Goal: Transaction & Acquisition: Book appointment/travel/reservation

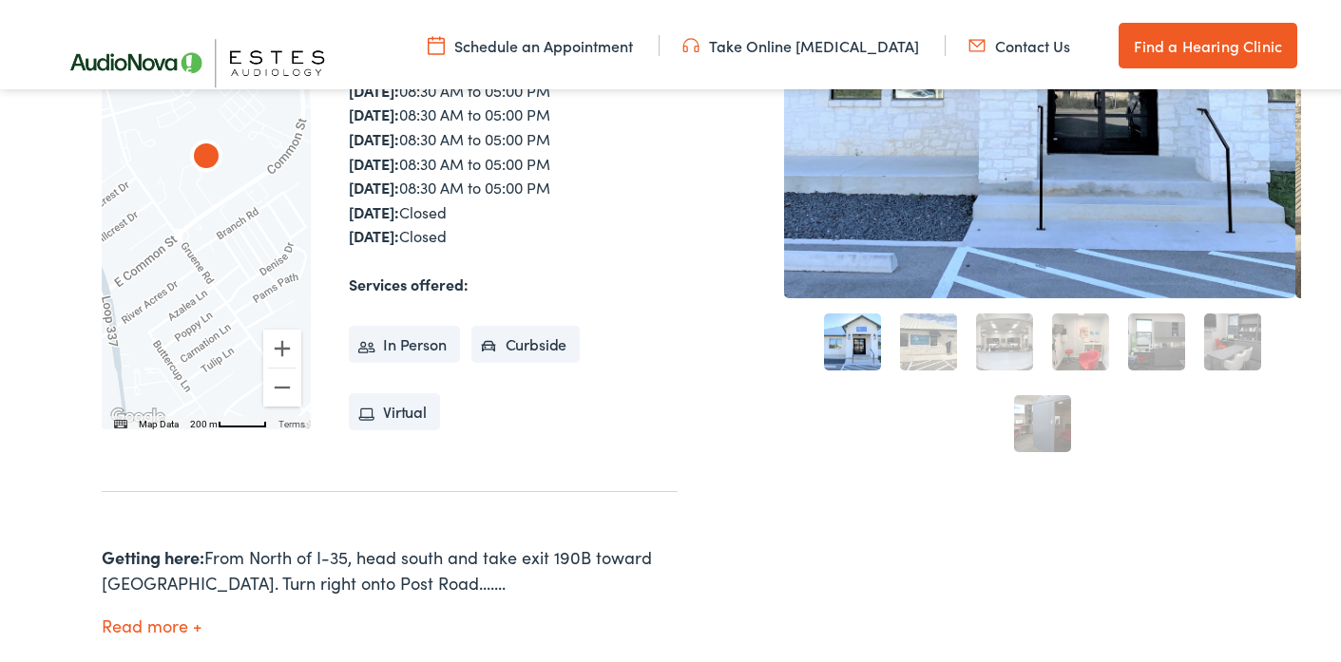
scroll to position [524, 0]
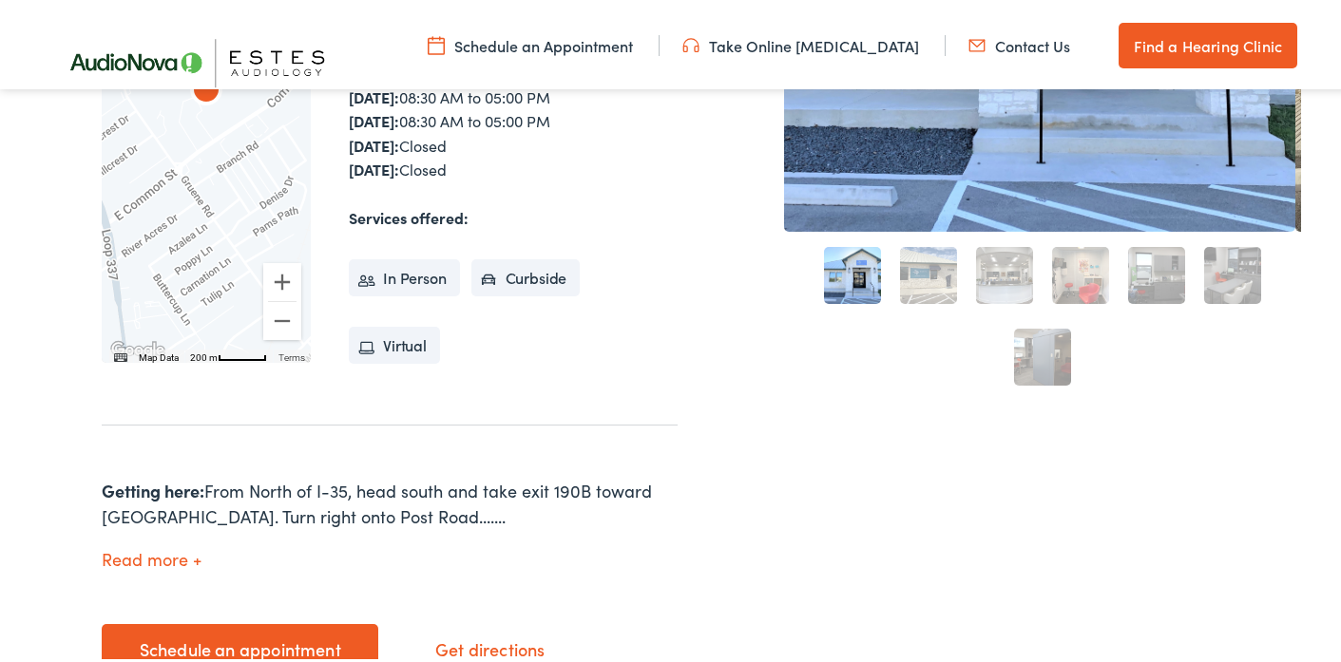
click at [393, 272] on li "In Person" at bounding box center [404, 275] width 111 height 38
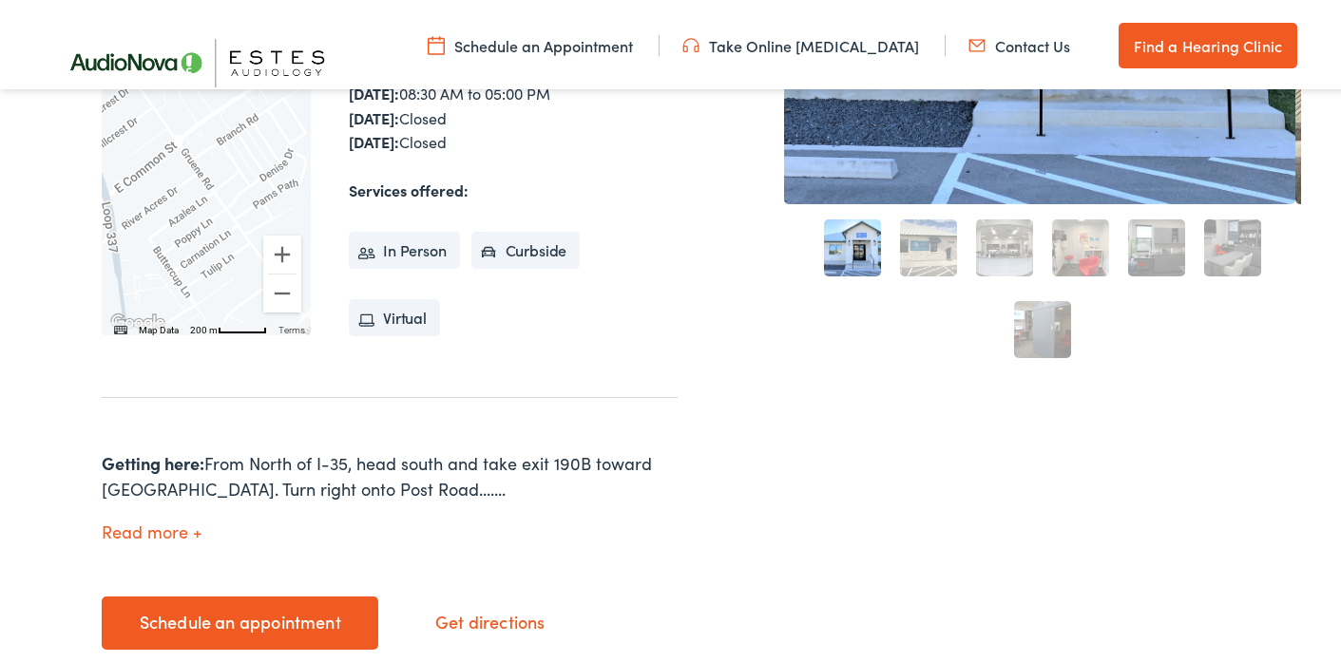
scroll to position [656, 0]
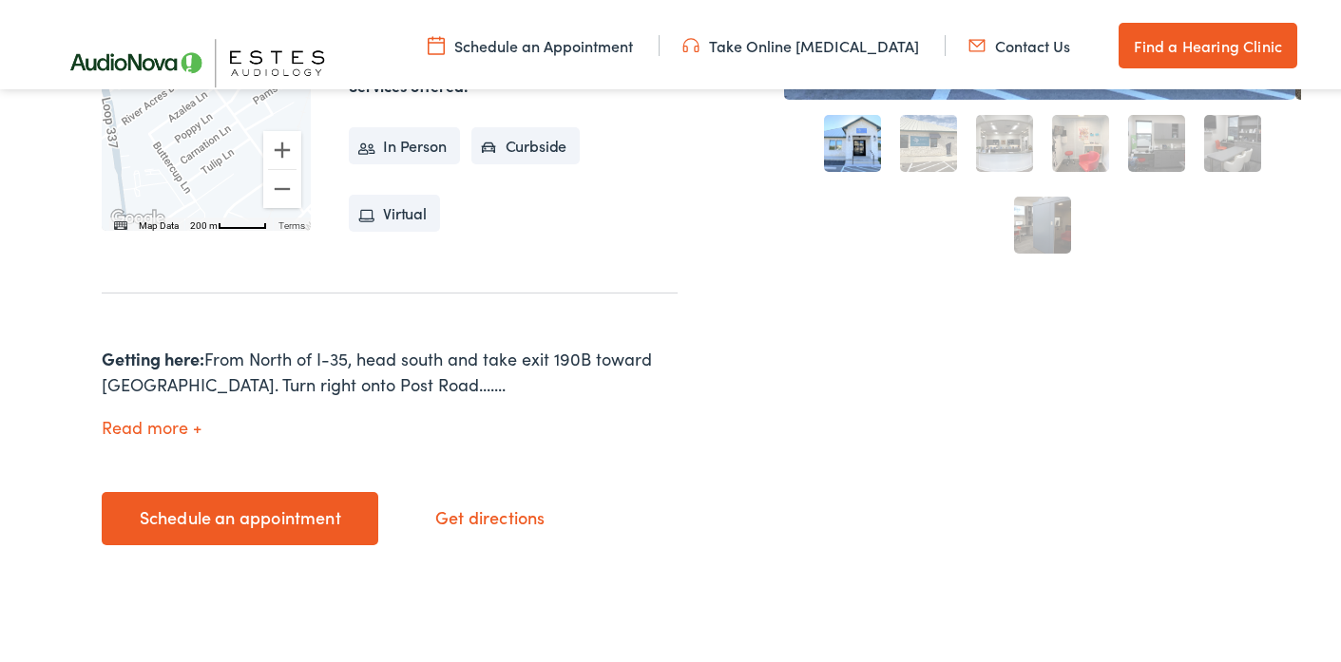
click at [269, 501] on link "Schedule an appointment" at bounding box center [240, 514] width 277 height 53
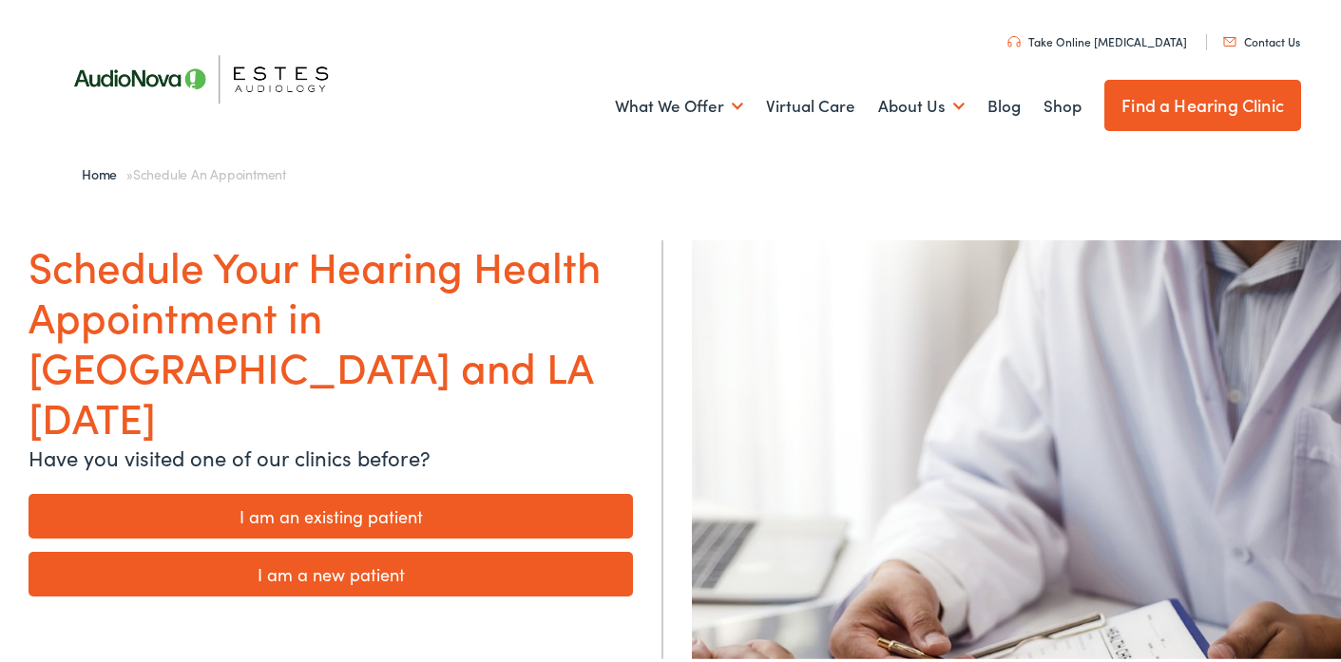
click at [348, 548] on link "I am a new patient" at bounding box center [331, 570] width 604 height 45
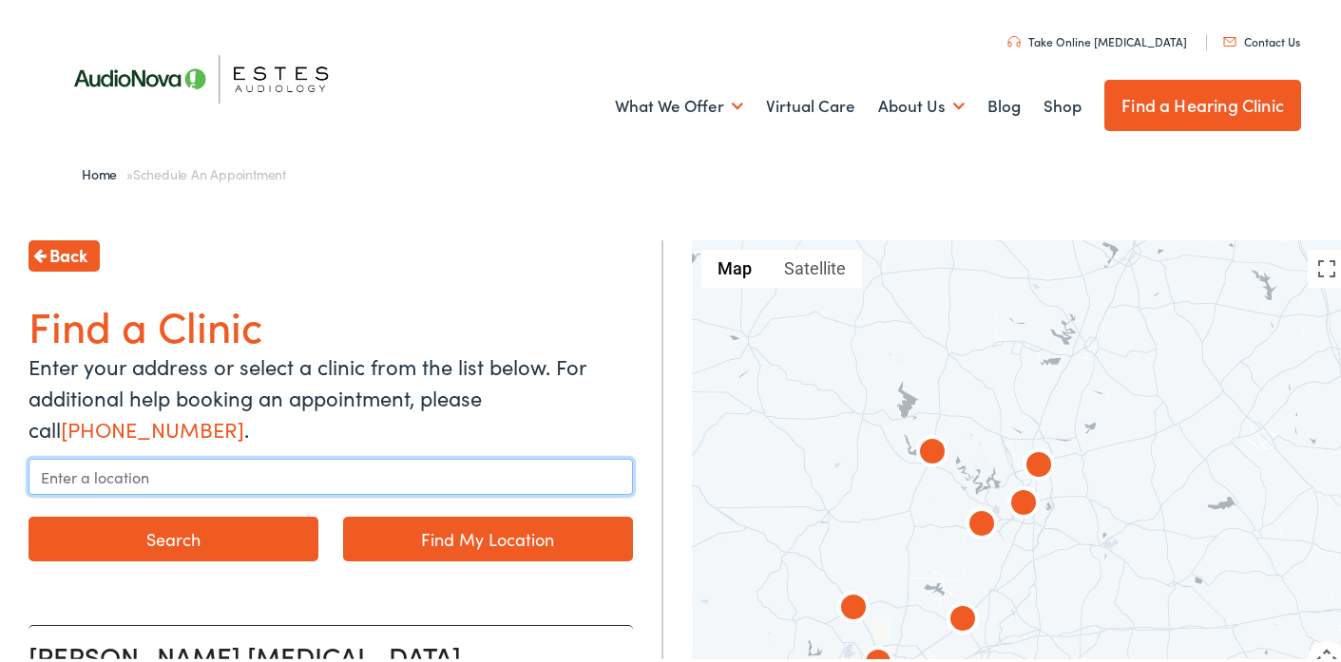
click at [194, 474] on input "text" at bounding box center [331, 473] width 604 height 36
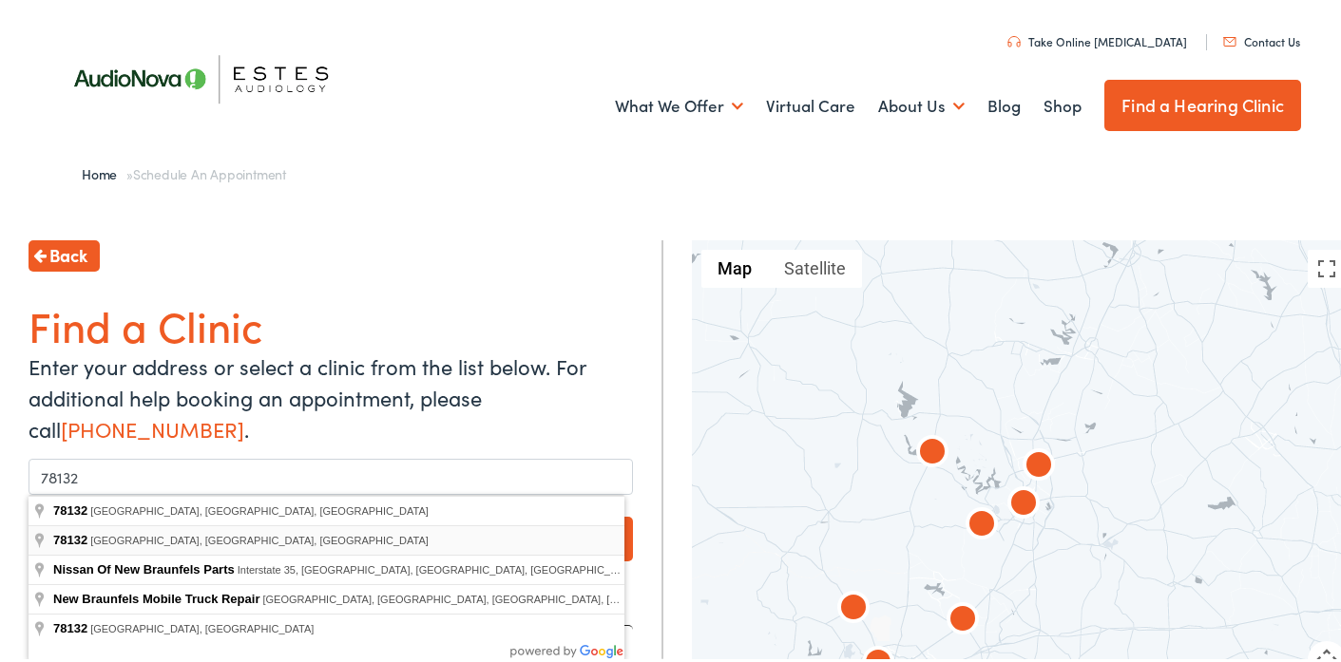
type input "[GEOGRAPHIC_DATA], [GEOGRAPHIC_DATA]"
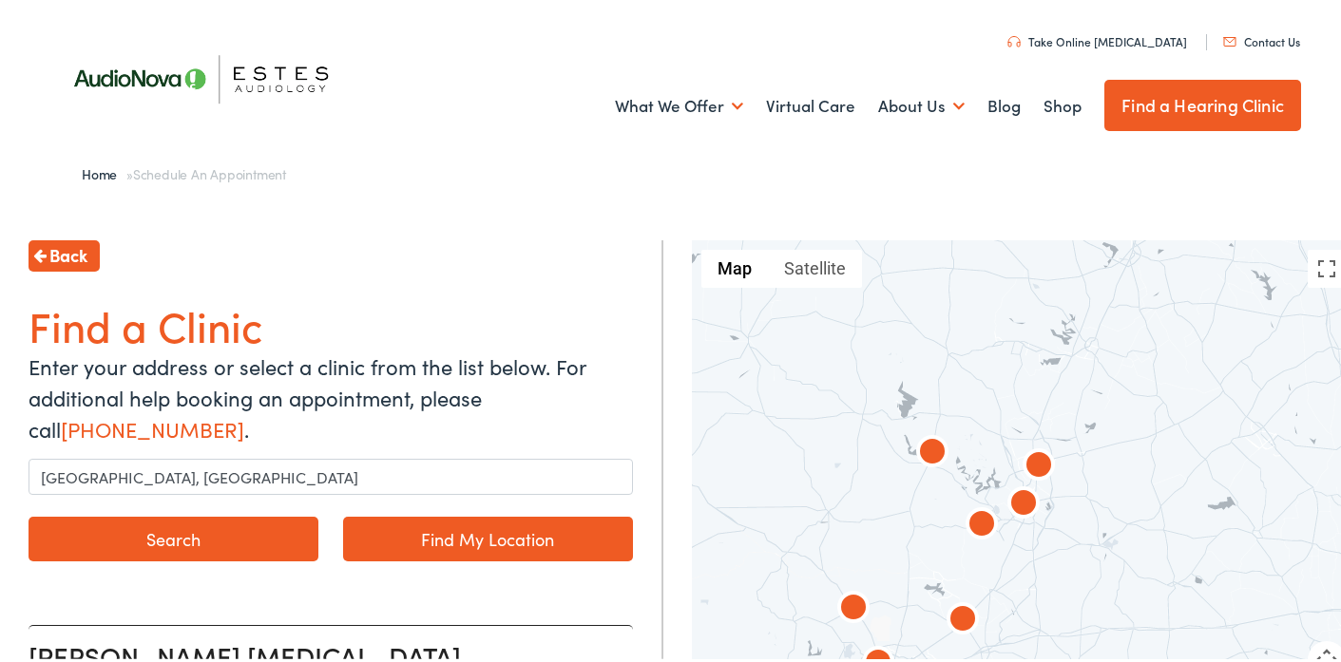
click at [233, 542] on button "Search" at bounding box center [174, 535] width 290 height 45
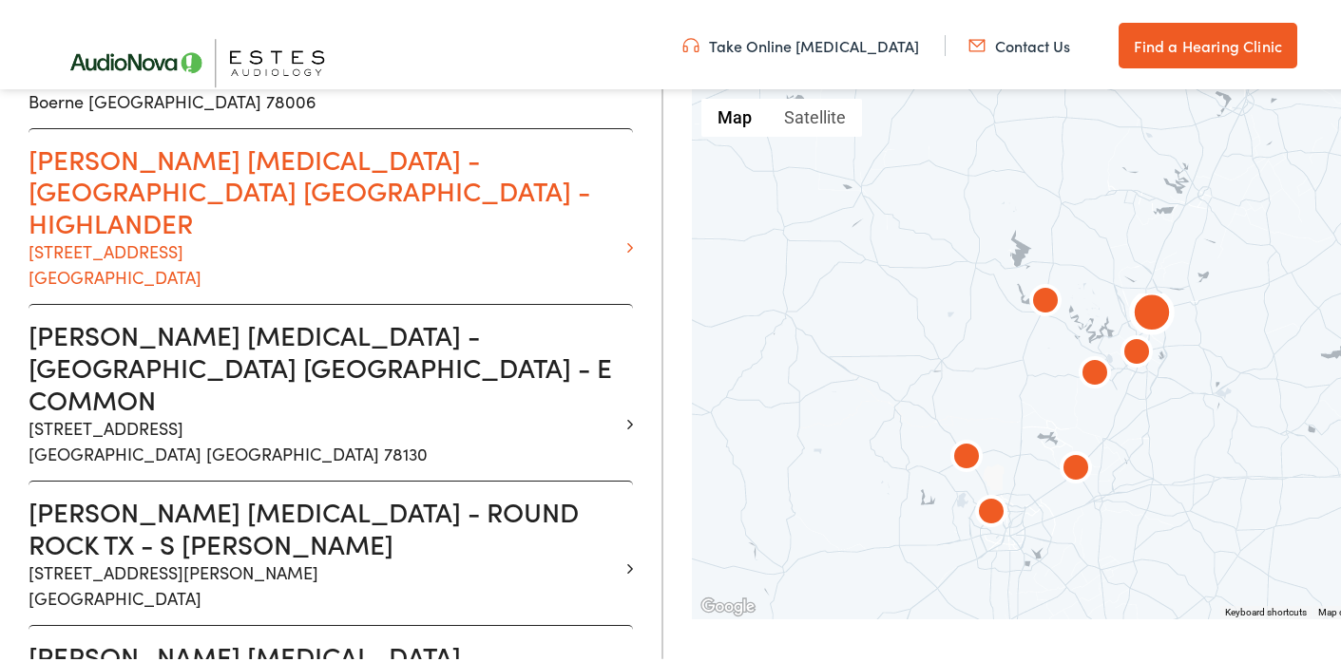
scroll to position [959, 0]
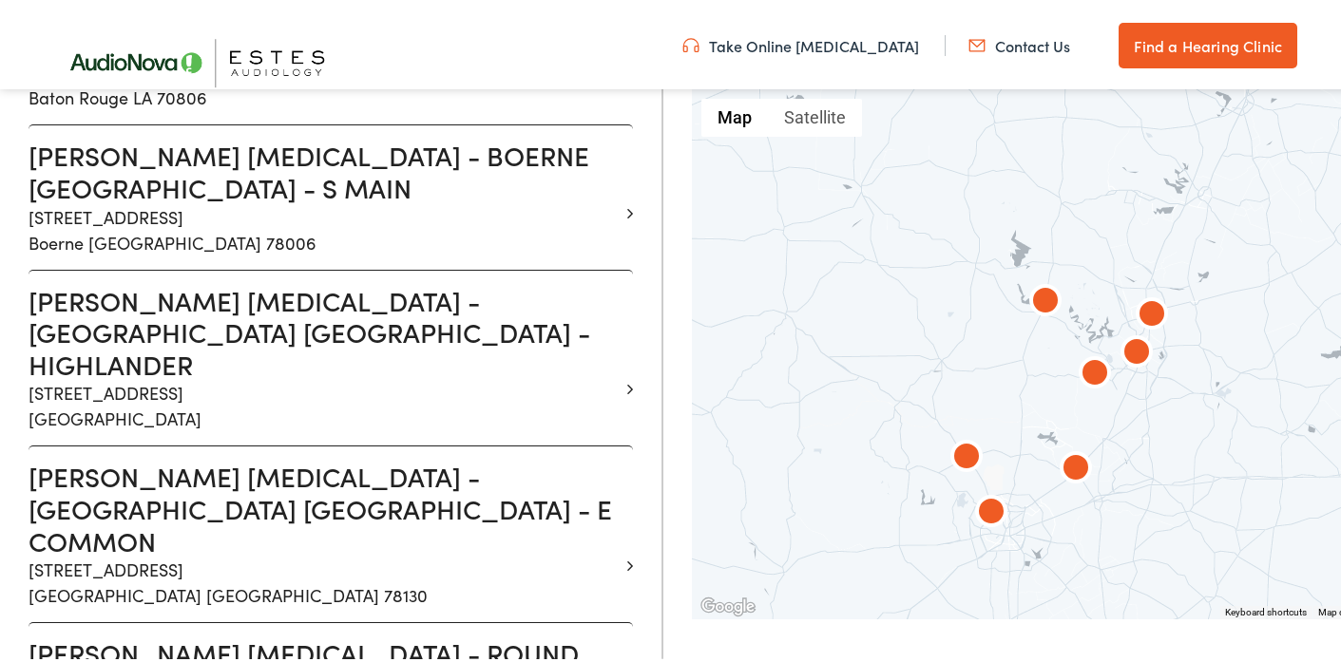
click at [1065, 467] on img at bounding box center [1076, 467] width 46 height 46
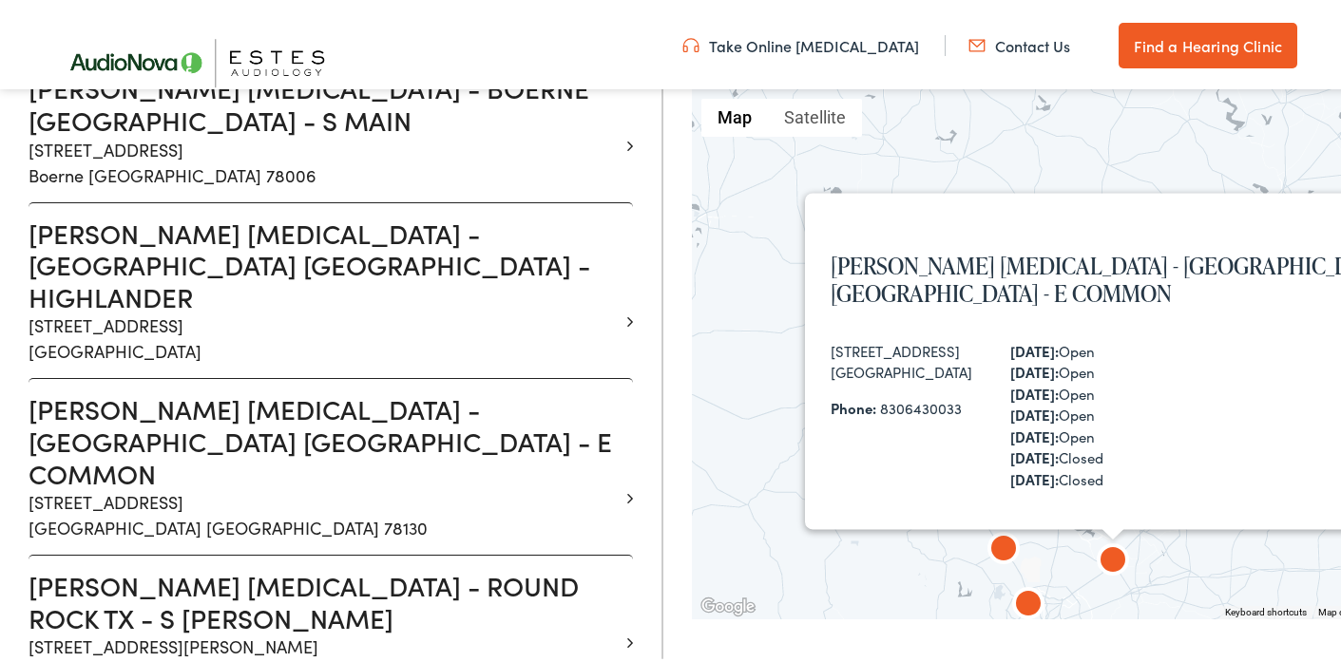
scroll to position [1027, 0]
click at [1059, 380] on strong "[DATE]:" at bounding box center [1034, 390] width 48 height 20
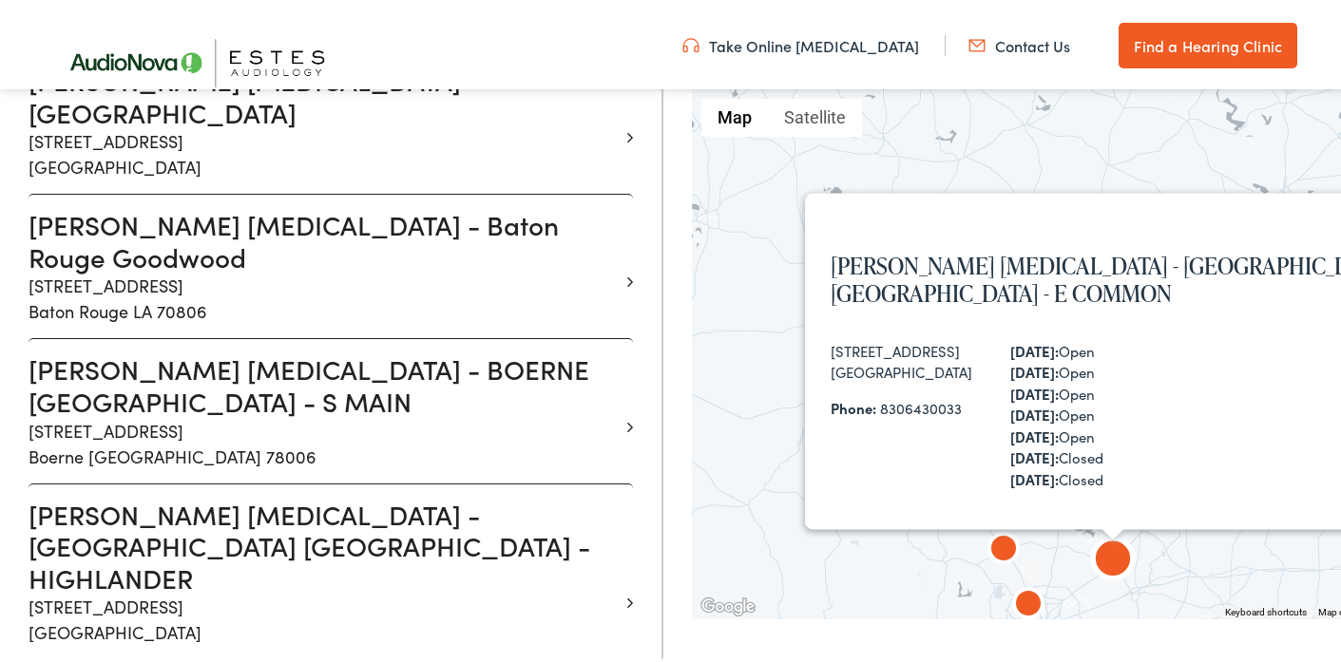
scroll to position [746, 0]
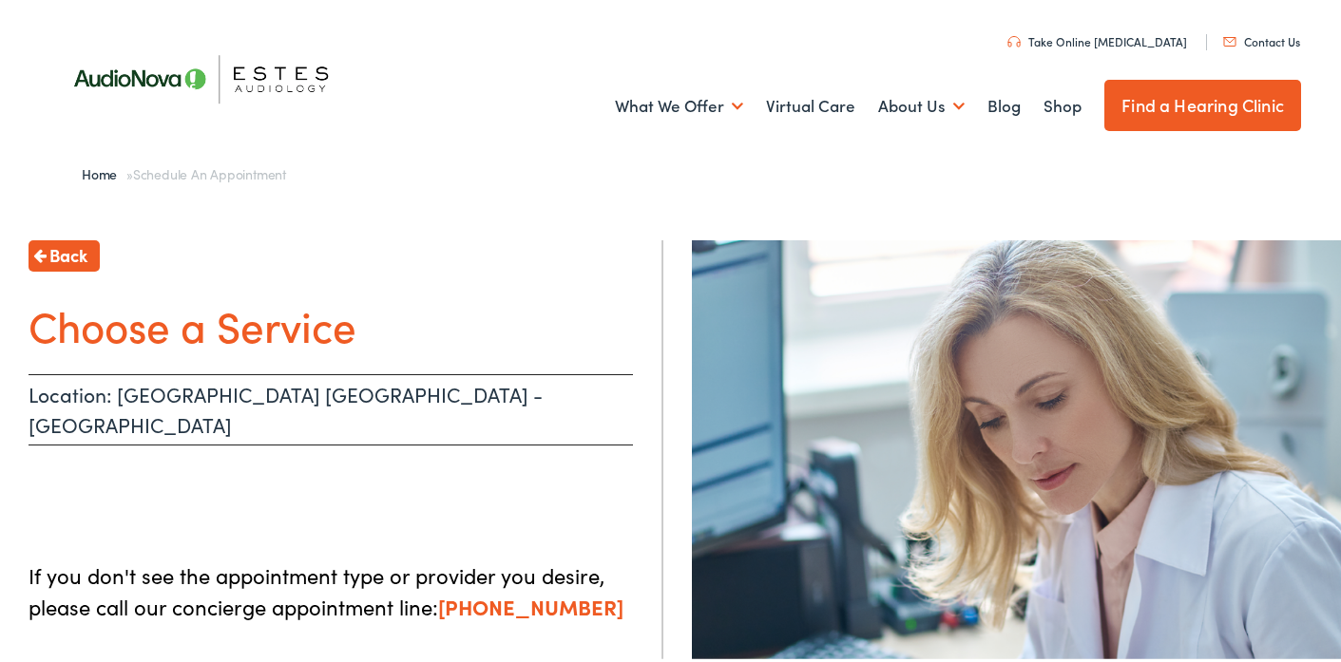
click at [298, 387] on p "Location: NEW BRAUNFELS TX - E COMMON" at bounding box center [331, 406] width 604 height 71
click at [224, 397] on p "Location: NEW BRAUNFELS TX - E COMMON" at bounding box center [331, 406] width 604 height 71
click at [211, 328] on h1 "Choose a Service" at bounding box center [331, 321] width 604 height 50
click at [318, 381] on p "Location: NEW BRAUNFELS TX - E COMMON" at bounding box center [331, 406] width 604 height 71
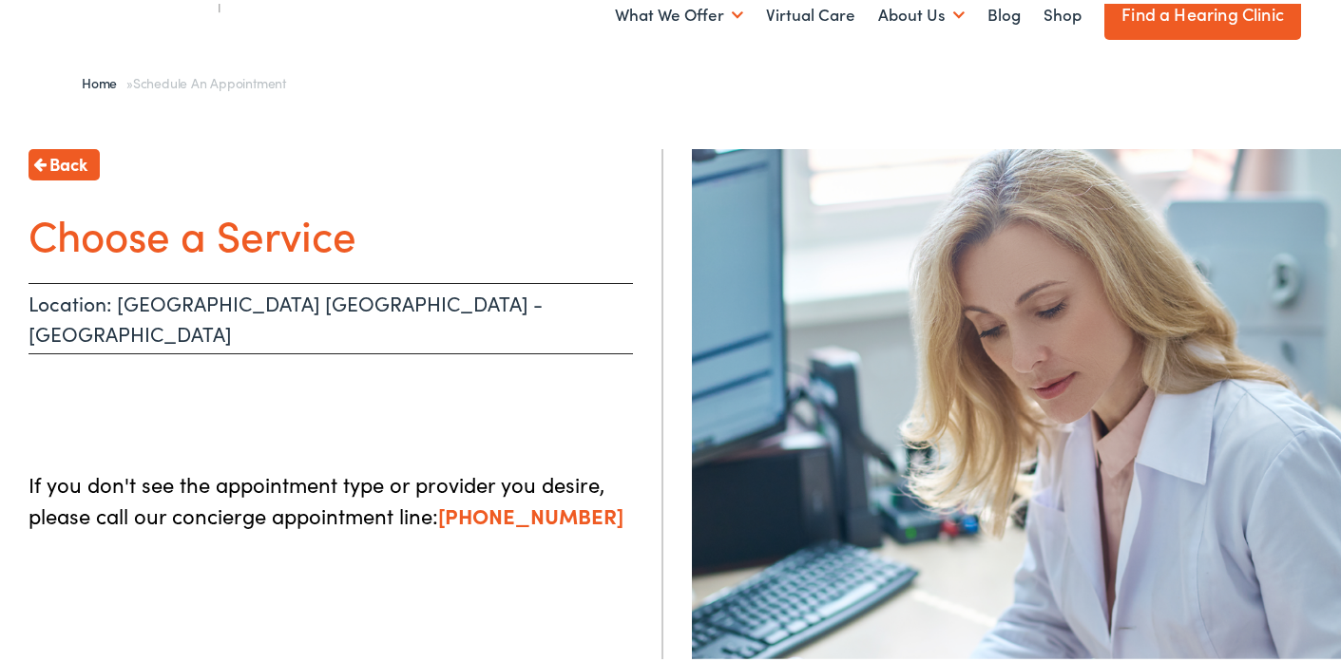
scroll to position [49, 0]
